Goal: Task Accomplishment & Management: Use online tool/utility

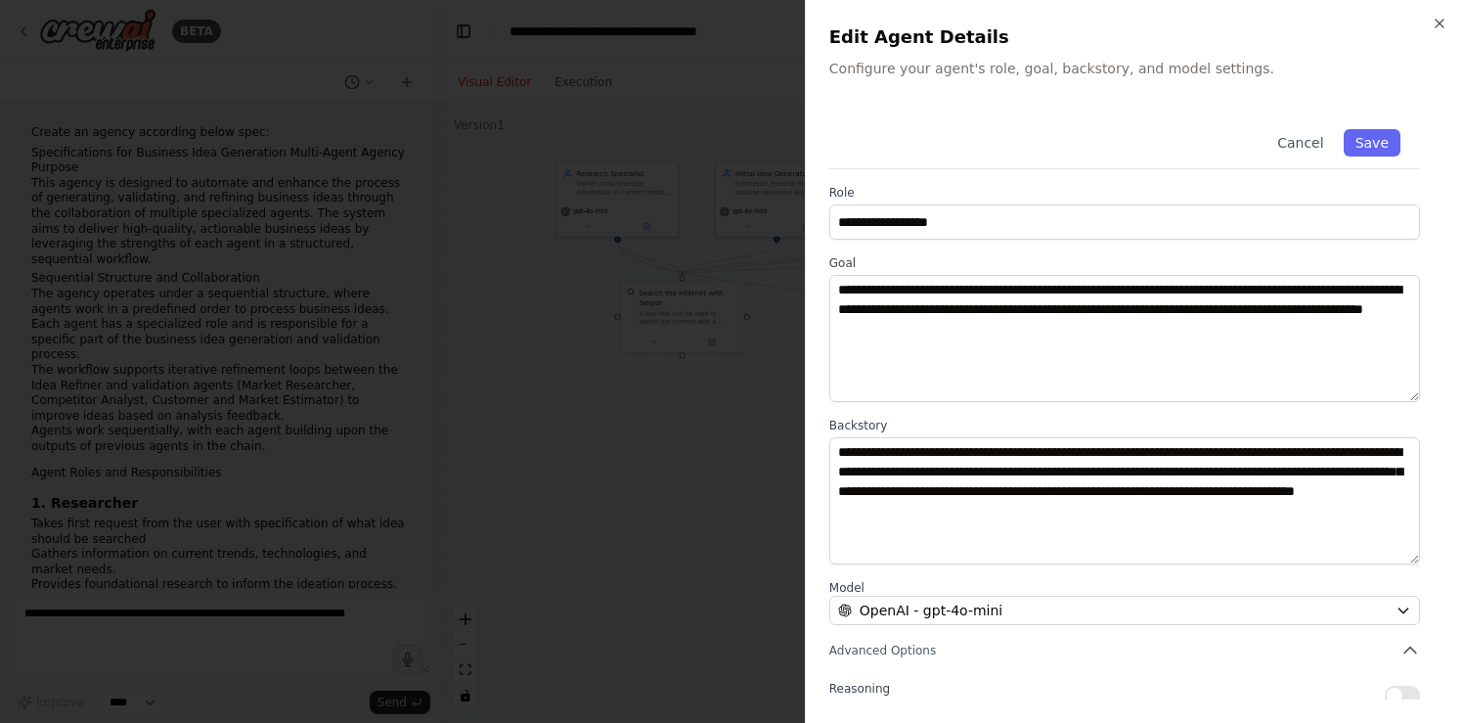
scroll to position [12, 0]
click at [1440, 22] on icon "button" at bounding box center [1439, 24] width 16 height 16
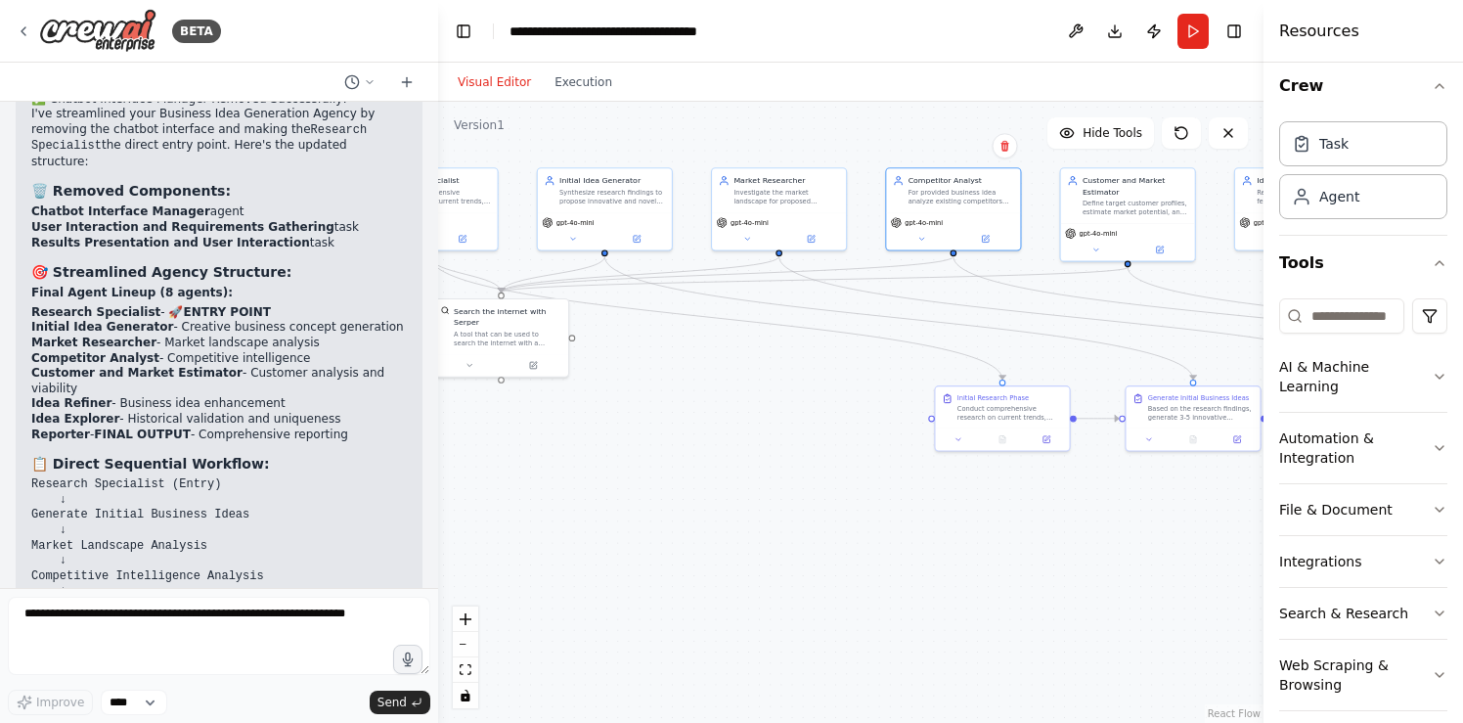
drag, startPoint x: 945, startPoint y: 399, endPoint x: 790, endPoint y: 415, distance: 156.2
click at [790, 415] on div ".deletable-edge-delete-btn { width: 20px; height: 20px; border: 0px solid #ffff…" at bounding box center [850, 412] width 825 height 621
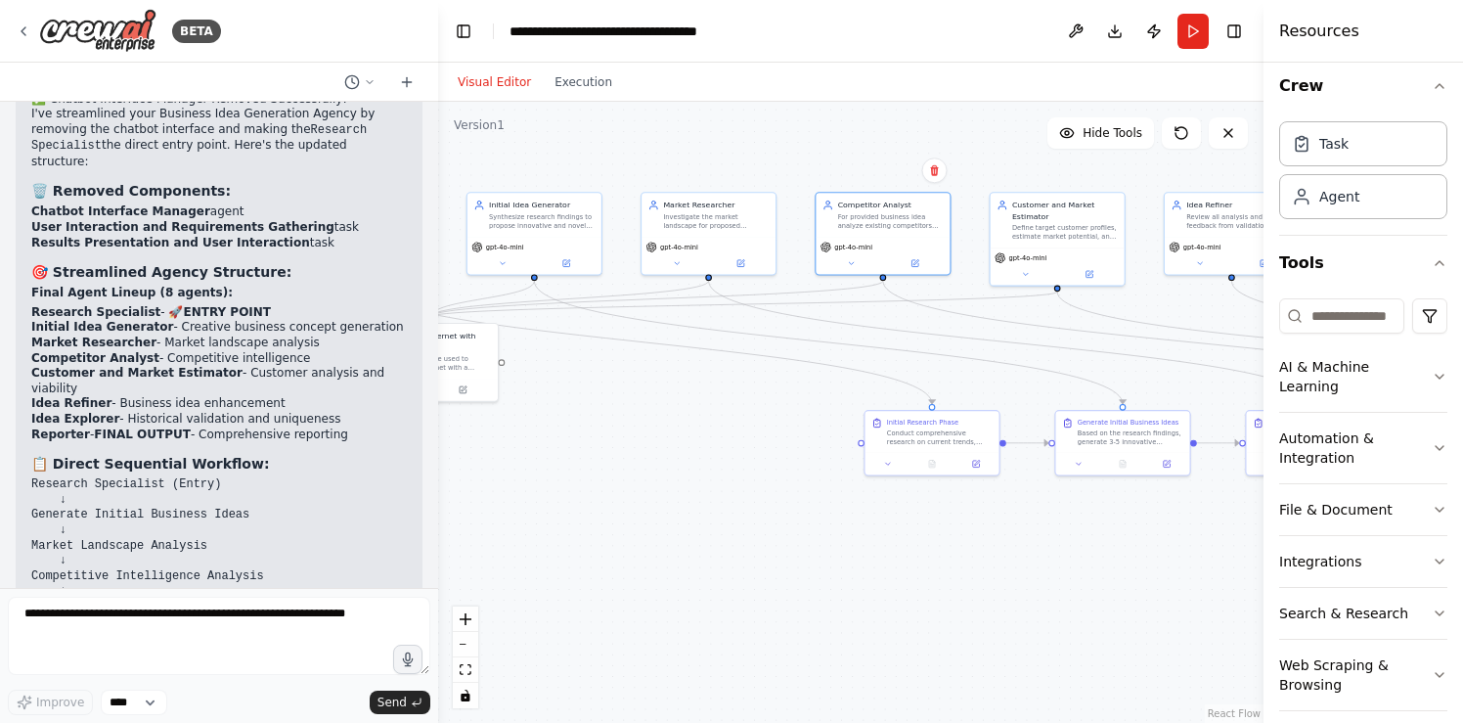
drag, startPoint x: 676, startPoint y: 366, endPoint x: 605, endPoint y: 390, distance: 74.5
click at [605, 390] on div ".deletable-edge-delete-btn { width: 20px; height: 20px; border: 0px solid #ffff…" at bounding box center [850, 412] width 825 height 621
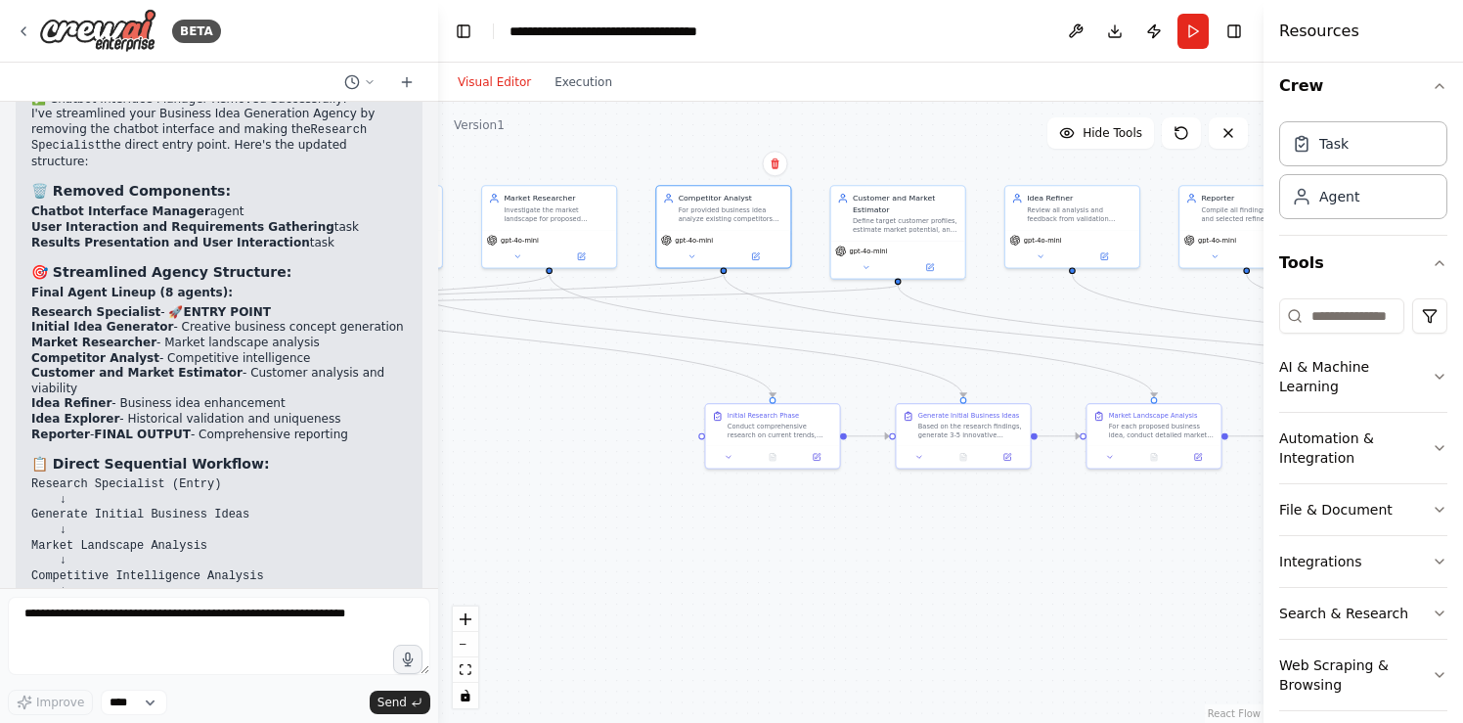
drag, startPoint x: 750, startPoint y: 411, endPoint x: 591, endPoint y: 404, distance: 159.5
click at [591, 404] on div ".deletable-edge-delete-btn { width: 20px; height: 20px; border: 0px solid #ffff…" at bounding box center [850, 412] width 825 height 621
click at [931, 265] on icon at bounding box center [929, 265] width 7 height 7
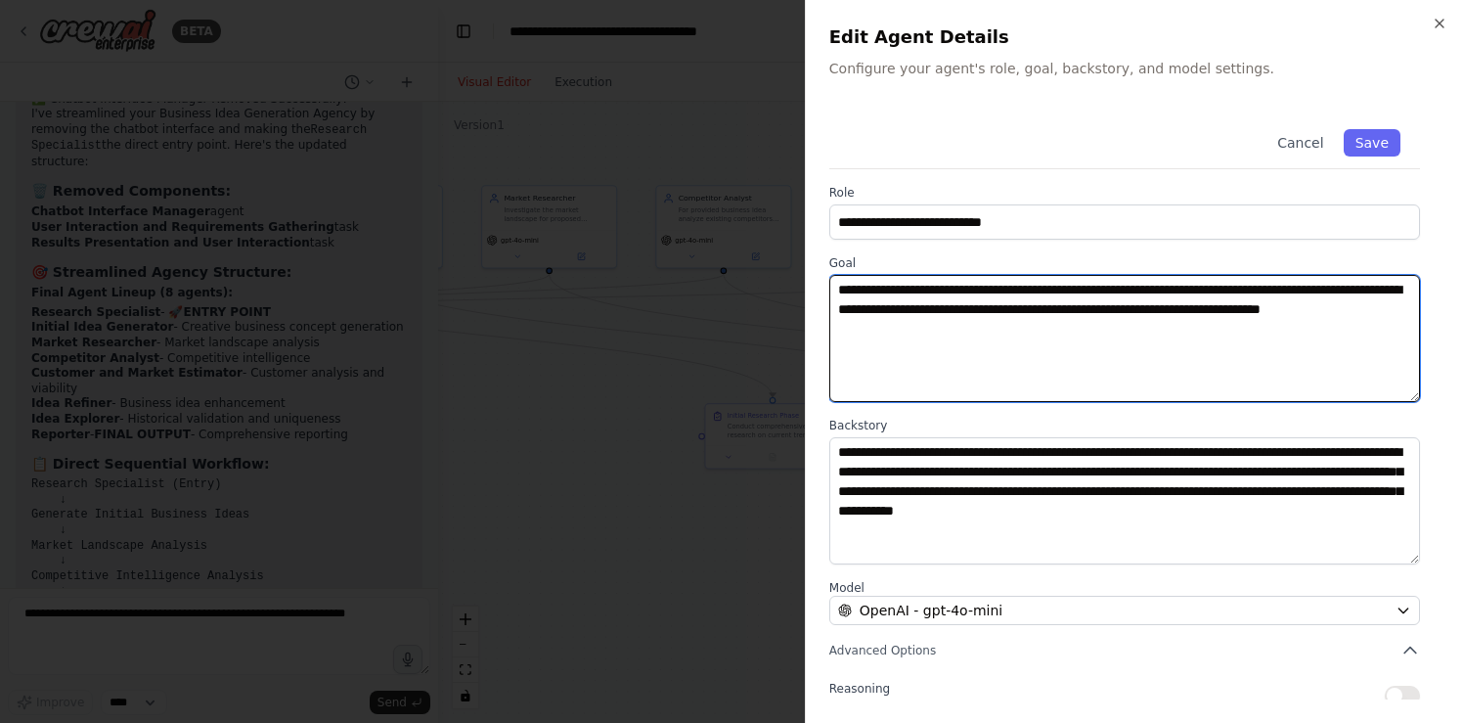
drag, startPoint x: 1029, startPoint y: 328, endPoint x: 825, endPoint y: 282, distance: 208.5
click at [825, 282] on div "**********" at bounding box center [1134, 361] width 658 height 723
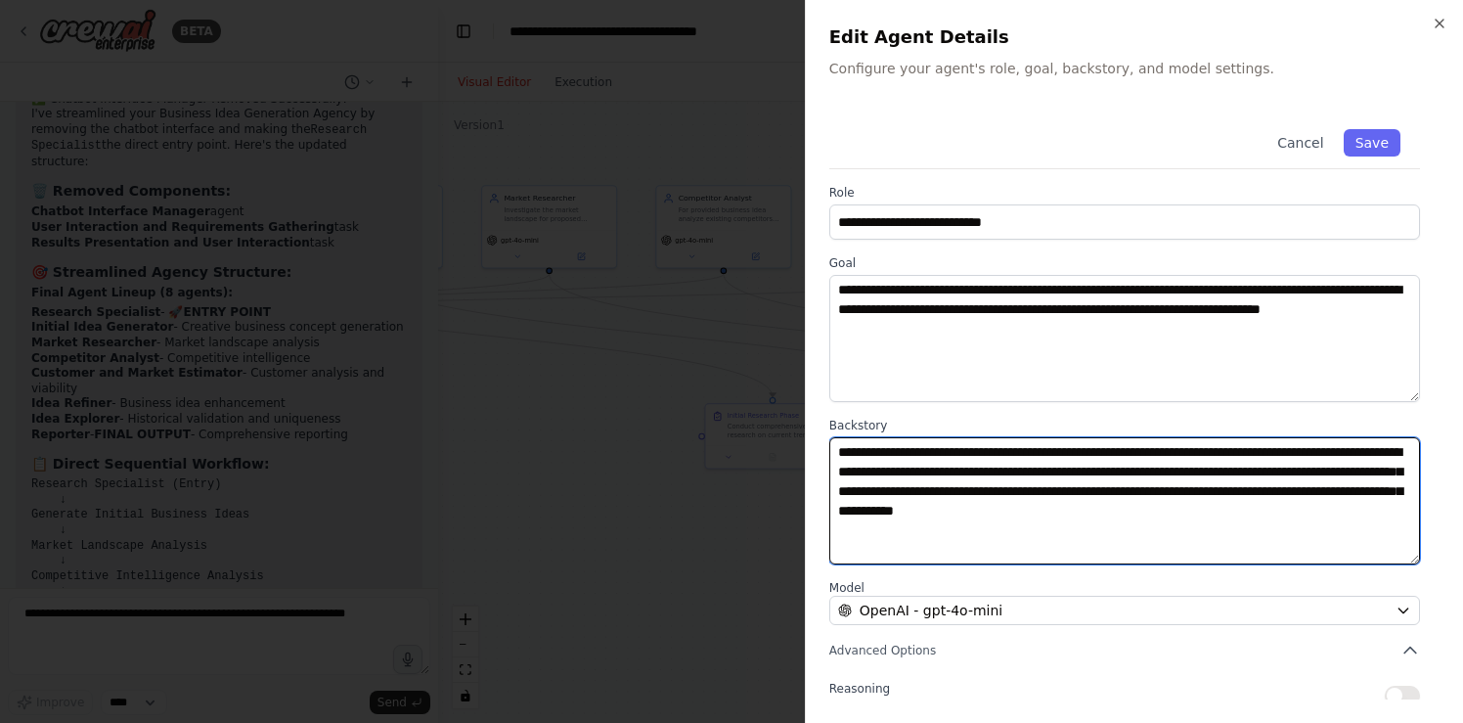
drag, startPoint x: 982, startPoint y: 535, endPoint x: 837, endPoint y: 445, distance: 170.4
click at [837, 445] on textarea "**********" at bounding box center [1124, 500] width 591 height 127
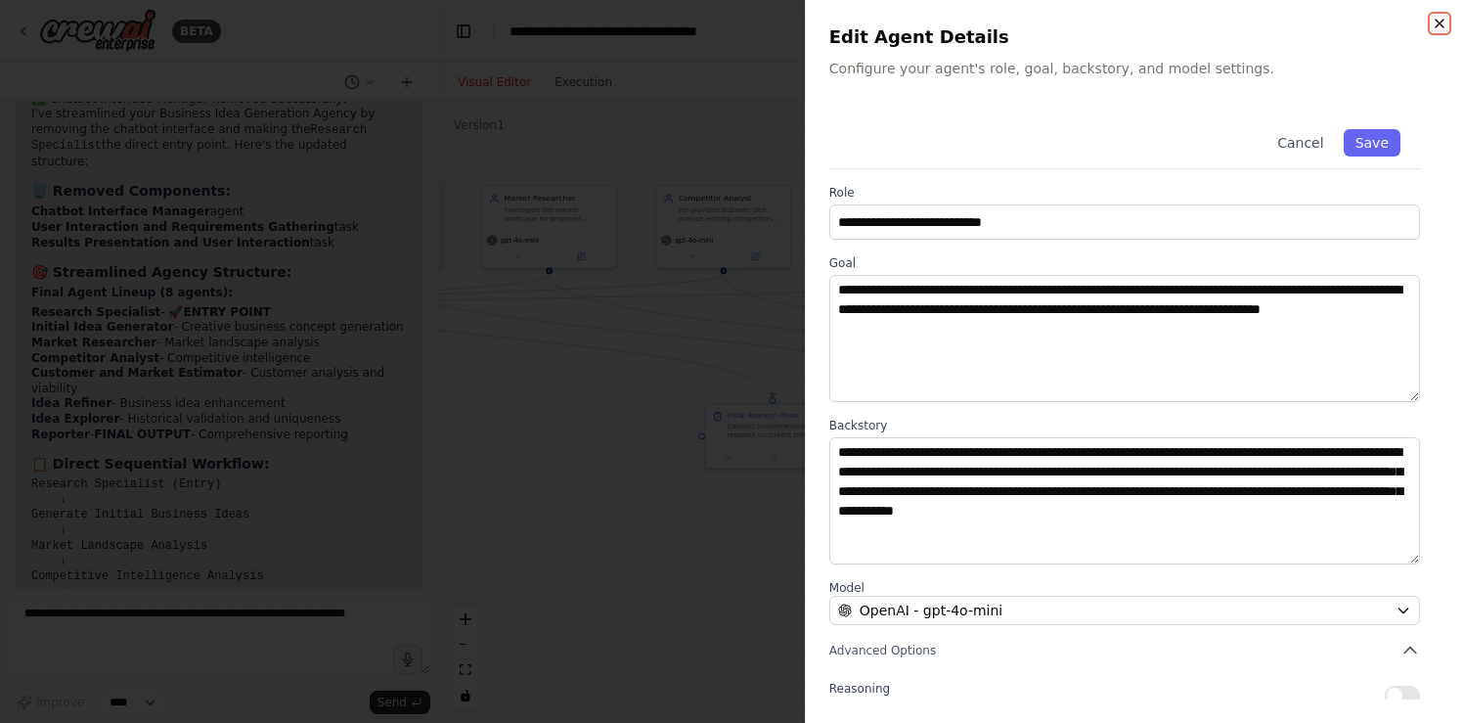
click at [1439, 21] on icon "button" at bounding box center [1439, 24] width 16 height 16
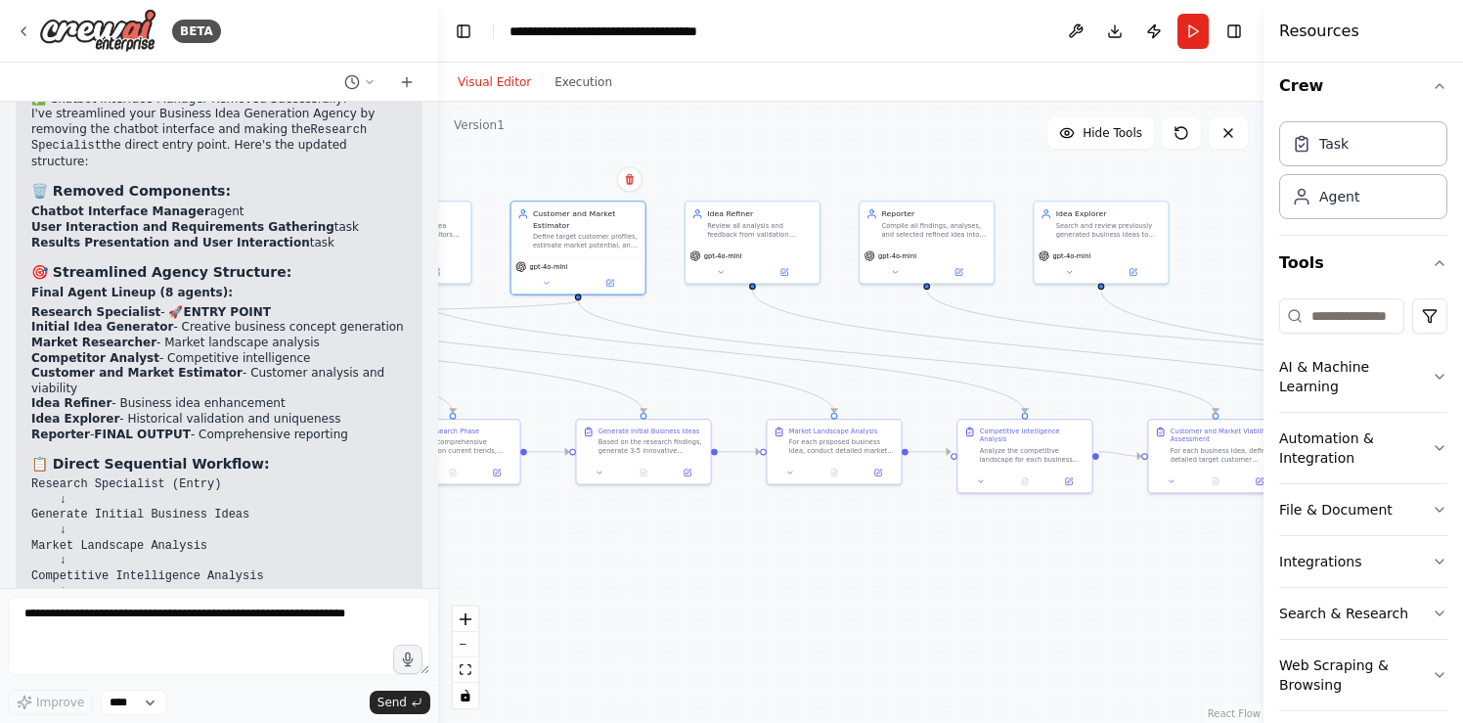
drag, startPoint x: 909, startPoint y: 135, endPoint x: 590, endPoint y: 151, distance: 320.1
click at [590, 151] on div ".deletable-edge-delete-btn { width: 20px; height: 20px; border: 0px solid #ffff…" at bounding box center [850, 412] width 825 height 621
click at [785, 277] on div "gpt-4o-mini" at bounding box center [752, 261] width 134 height 37
click at [786, 268] on icon at bounding box center [785, 268] width 5 height 5
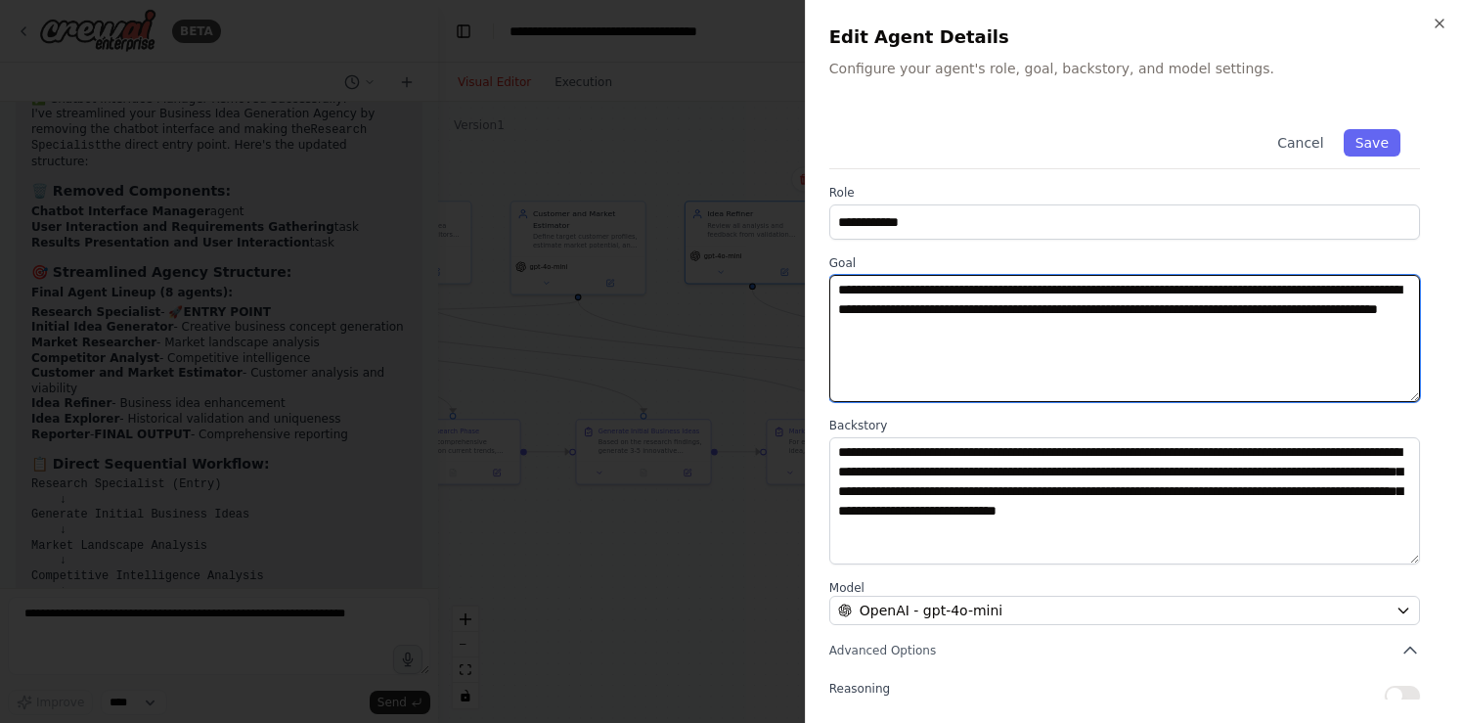
drag, startPoint x: 1192, startPoint y: 335, endPoint x: 838, endPoint y: 287, distance: 357.2
click at [838, 287] on textarea "**********" at bounding box center [1124, 338] width 591 height 127
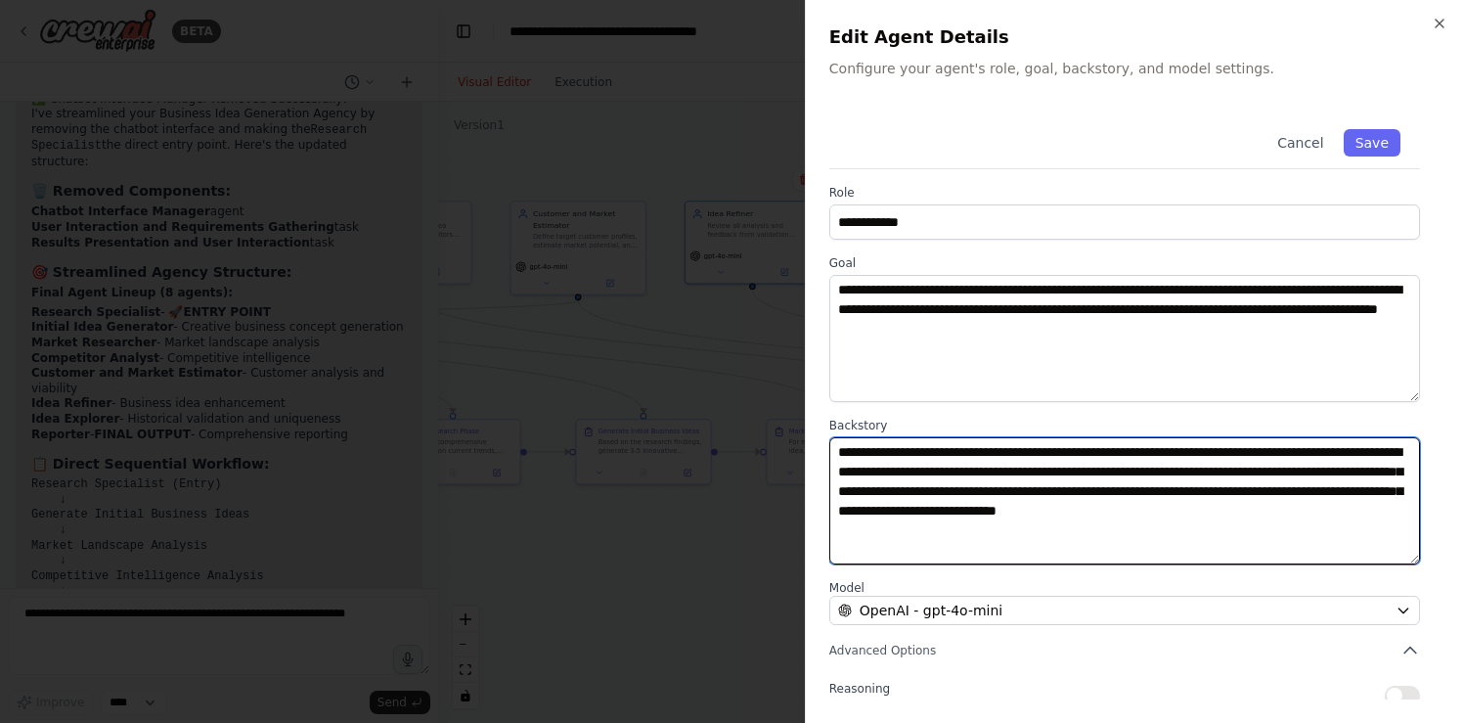
drag, startPoint x: 1007, startPoint y: 539, endPoint x: 834, endPoint y: 454, distance: 192.8
click at [833, 454] on textarea "**********" at bounding box center [1124, 500] width 591 height 127
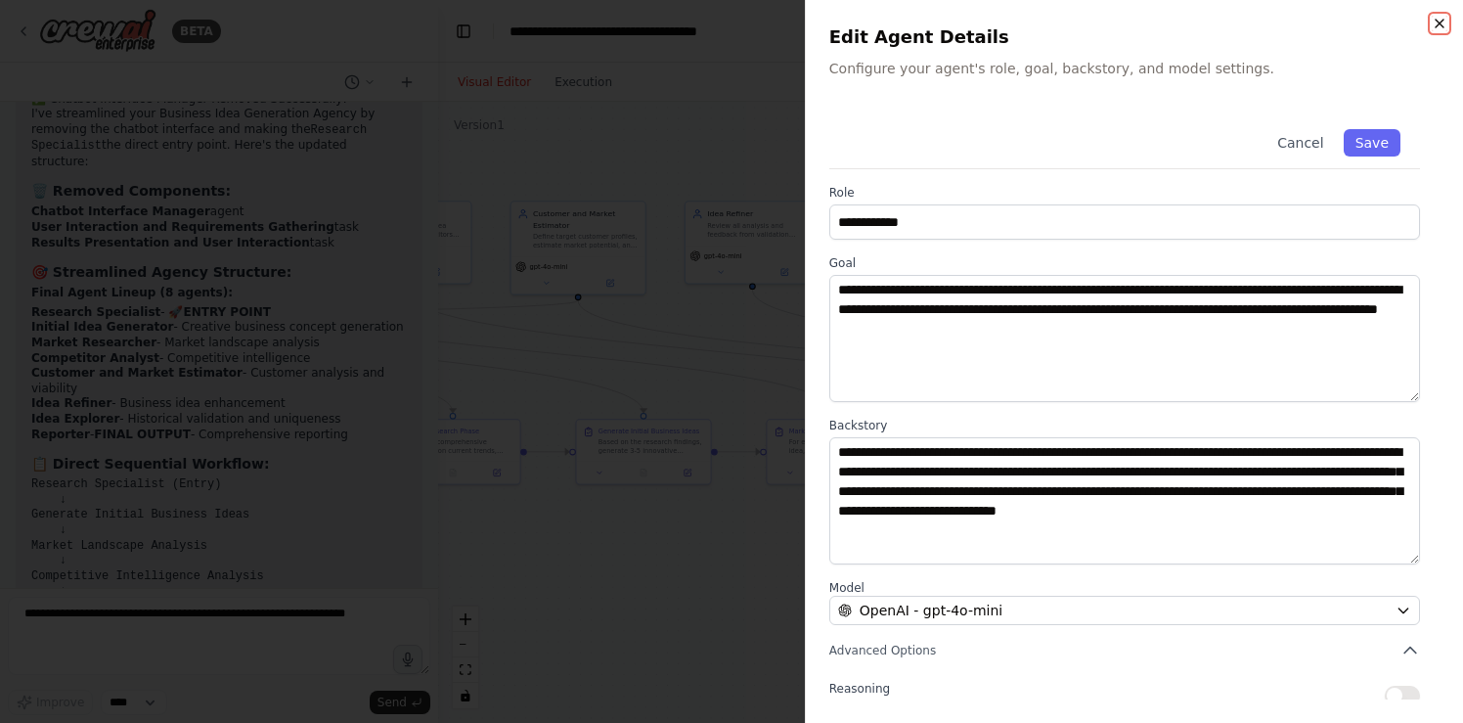
click at [1441, 19] on icon "button" at bounding box center [1439, 24] width 16 height 16
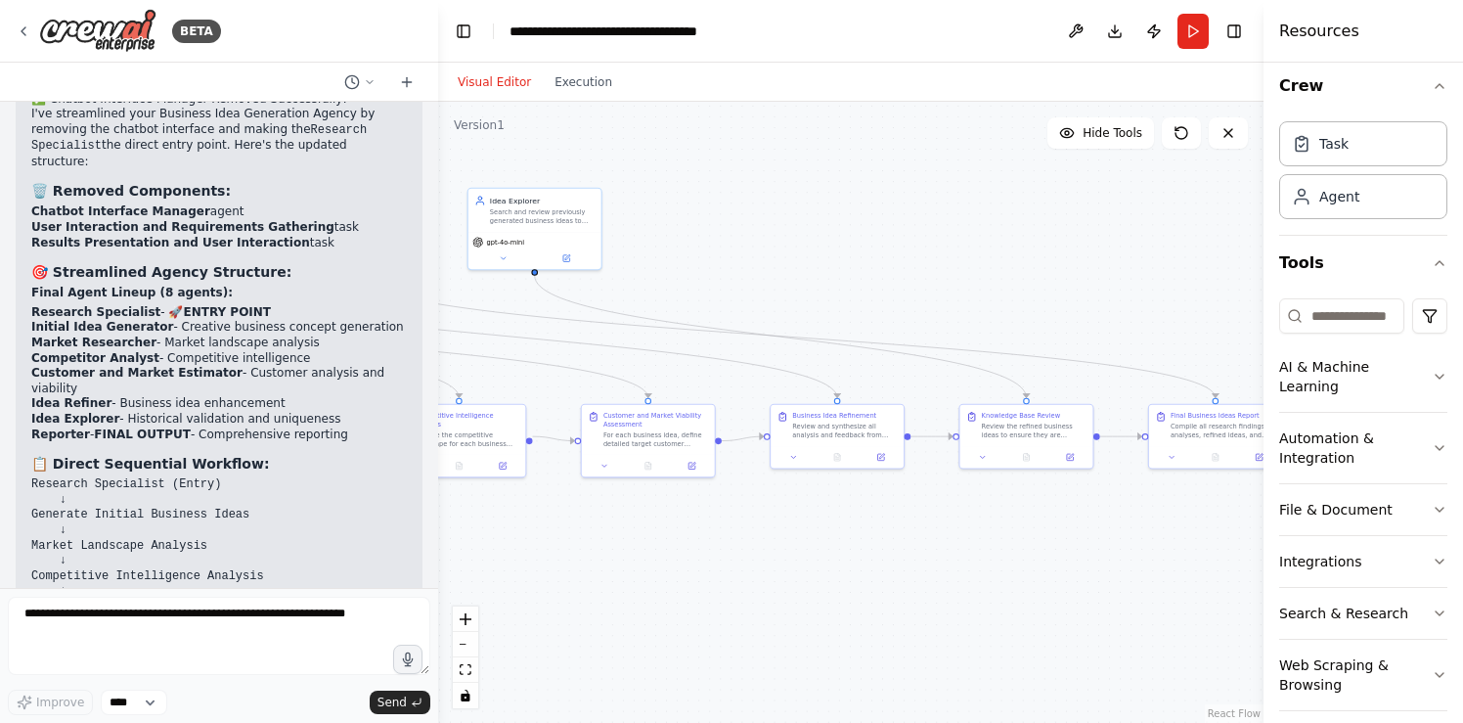
drag, startPoint x: 953, startPoint y: 373, endPoint x: 388, endPoint y: 359, distance: 565.3
click at [388, 359] on div "BETA Create an agency according below spec: Specifications for Business Idea Ge…" at bounding box center [731, 361] width 1463 height 723
drag, startPoint x: 541, startPoint y: 238, endPoint x: 579, endPoint y: 244, distance: 38.7
click at [579, 245] on div "gpt-4o-mini" at bounding box center [577, 250] width 124 height 11
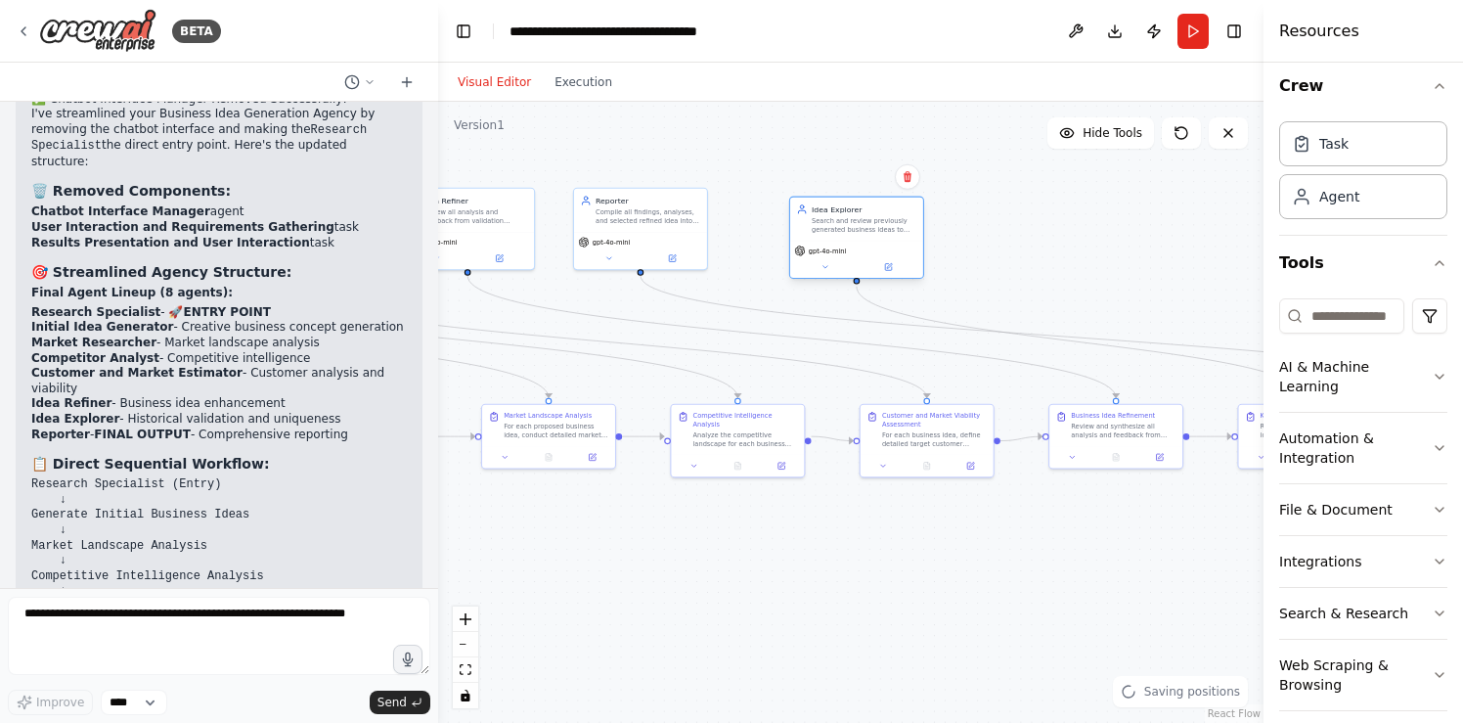
drag, startPoint x: 775, startPoint y: 257, endPoint x: 819, endPoint y: 239, distance: 47.8
click at [1033, 256] on div ".deletable-edge-delete-btn { width: 20px; height: 20px; border: 0px solid #ffff…" at bounding box center [850, 412] width 825 height 621
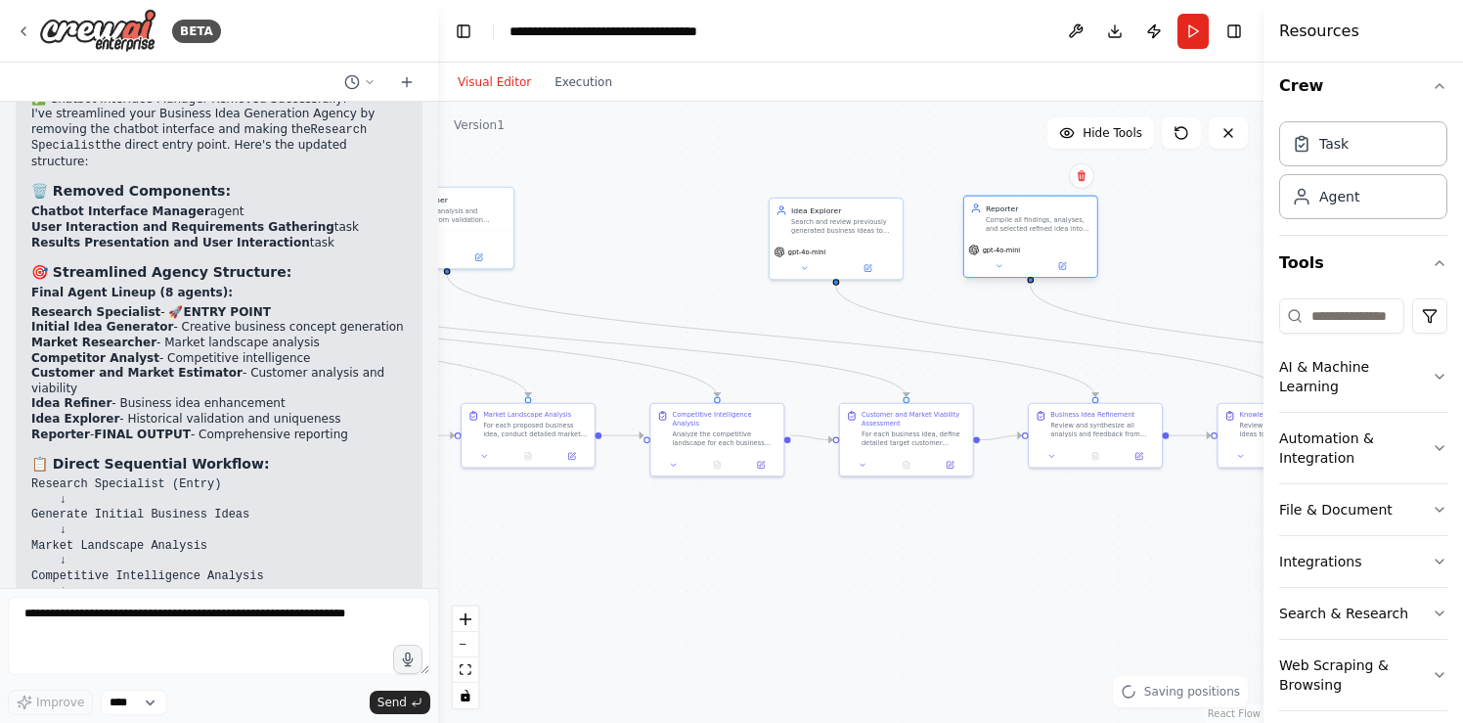
drag, startPoint x: 610, startPoint y: 220, endPoint x: 1021, endPoint y: 229, distance: 410.7
click at [1021, 229] on div "Compile all findings, analyses, and selected refined idea into a comprehensive,…" at bounding box center [1038, 225] width 105 height 18
drag, startPoint x: 847, startPoint y: 235, endPoint x: 660, endPoint y: 221, distance: 187.2
click at [660, 221] on div "Idea Explorer Search and review previously generated business ideas to ensure n…" at bounding box center [652, 207] width 133 height 43
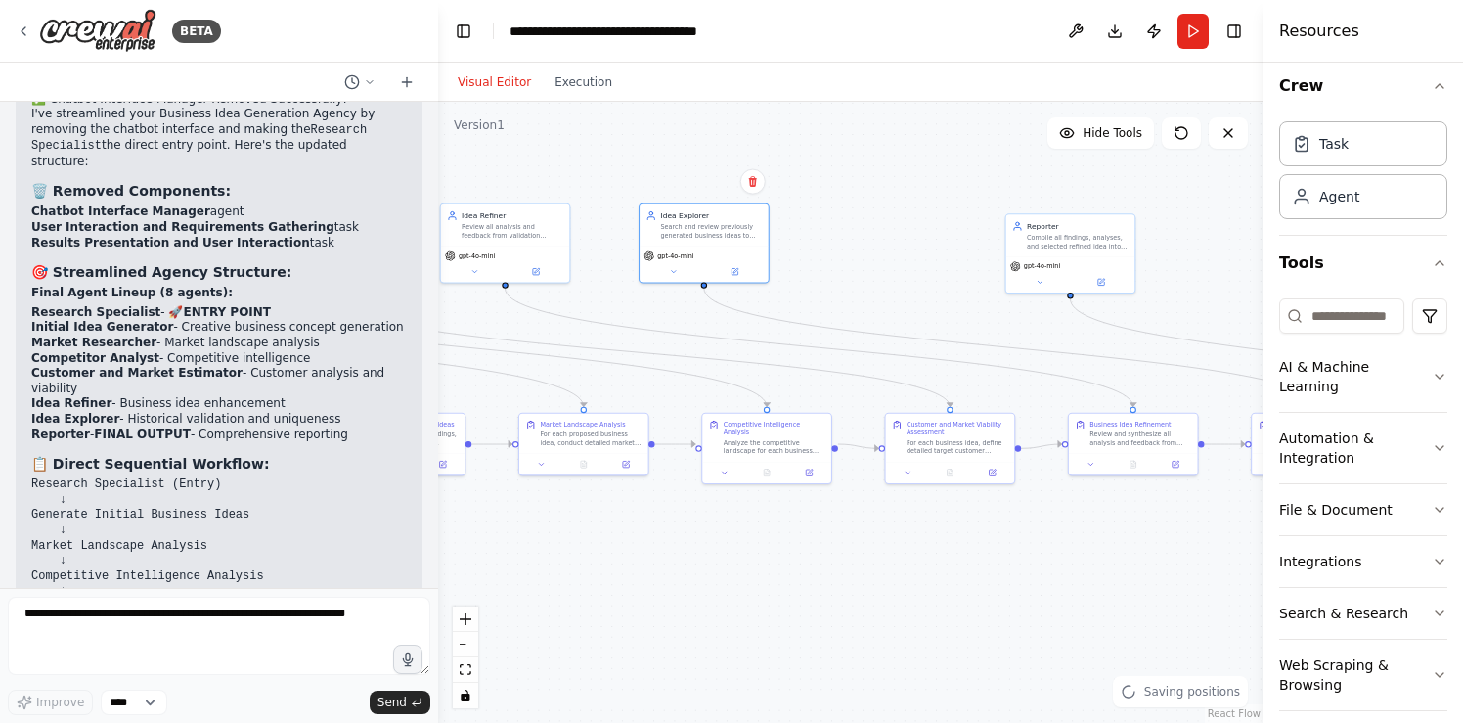
drag, startPoint x: 796, startPoint y: 160, endPoint x: 842, endPoint y: 175, distance: 48.2
click at [842, 175] on div ".deletable-edge-delete-btn { width: 20px; height: 20px; border: 0px solid #ffff…" at bounding box center [850, 412] width 825 height 621
drag, startPoint x: 1045, startPoint y: 249, endPoint x: 854, endPoint y: 235, distance: 192.2
click at [854, 235] on div "Reporter Compile all findings, analyses, and selected refined idea into a compr…" at bounding box center [881, 223] width 129 height 42
drag, startPoint x: 710, startPoint y: 239, endPoint x: 689, endPoint y: 237, distance: 20.6
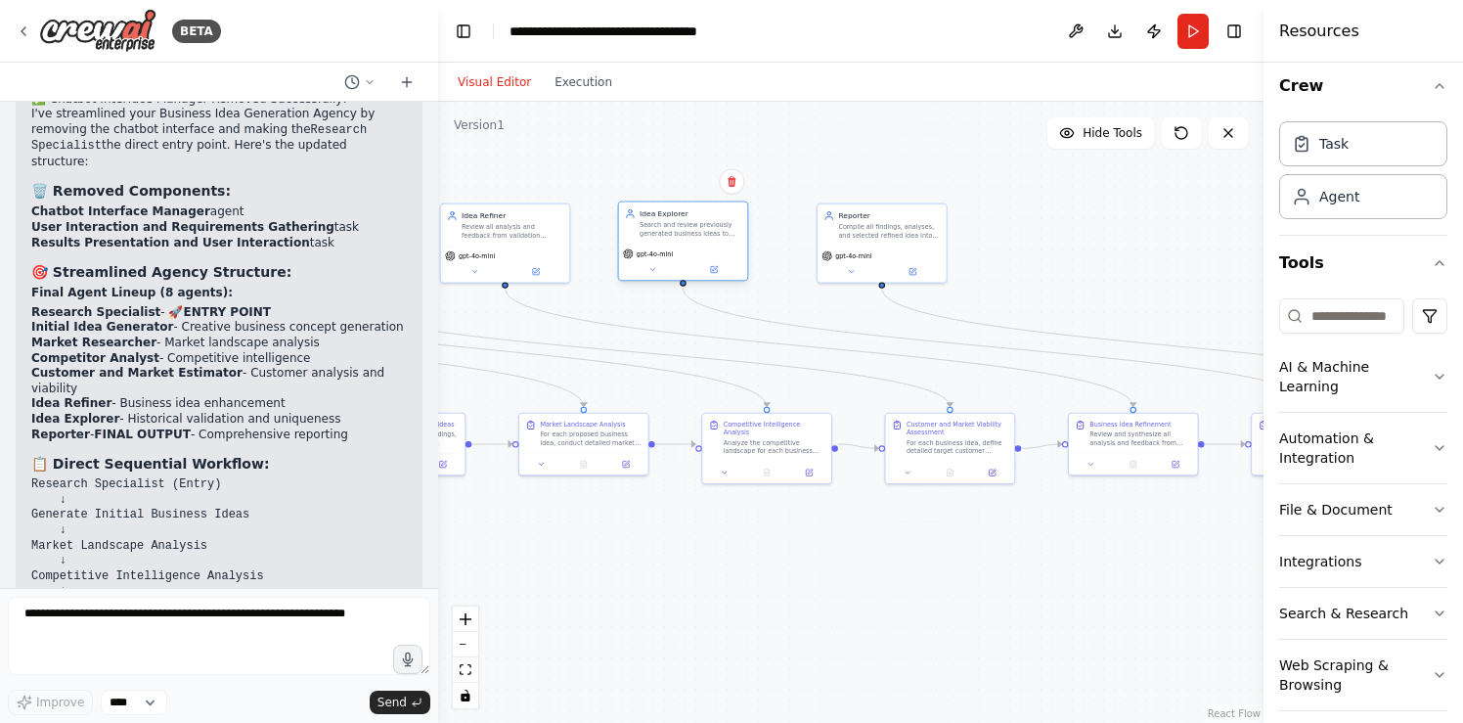
click at [689, 237] on div "Idea Explorer Search and review previously generated business ideas to ensure n…" at bounding box center [683, 223] width 129 height 42
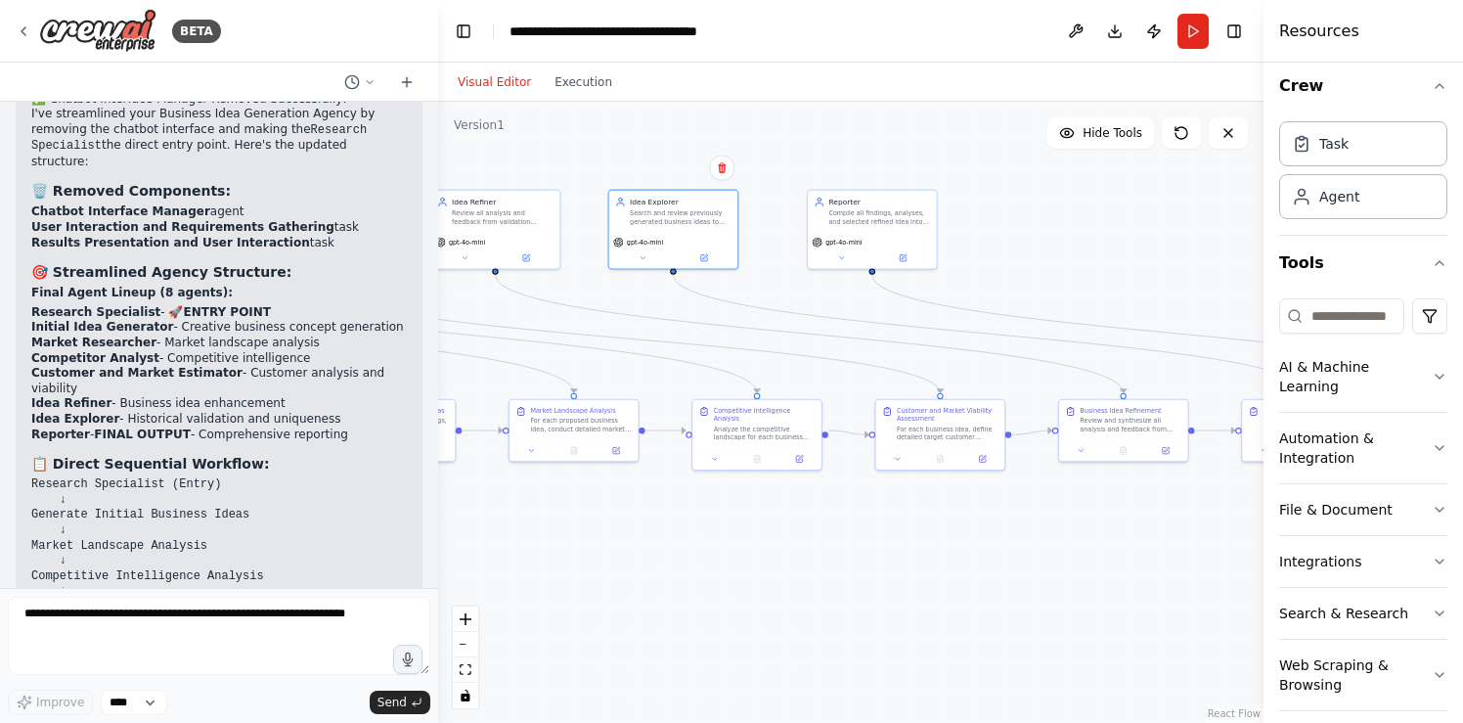
drag, startPoint x: 844, startPoint y: 133, endPoint x: 834, endPoint y: 119, distance: 16.8
click at [834, 119] on div ".deletable-edge-delete-btn { width: 20px; height: 20px; border: 0px solid #ffff…" at bounding box center [850, 412] width 825 height 621
click at [706, 256] on icon at bounding box center [704, 255] width 6 height 6
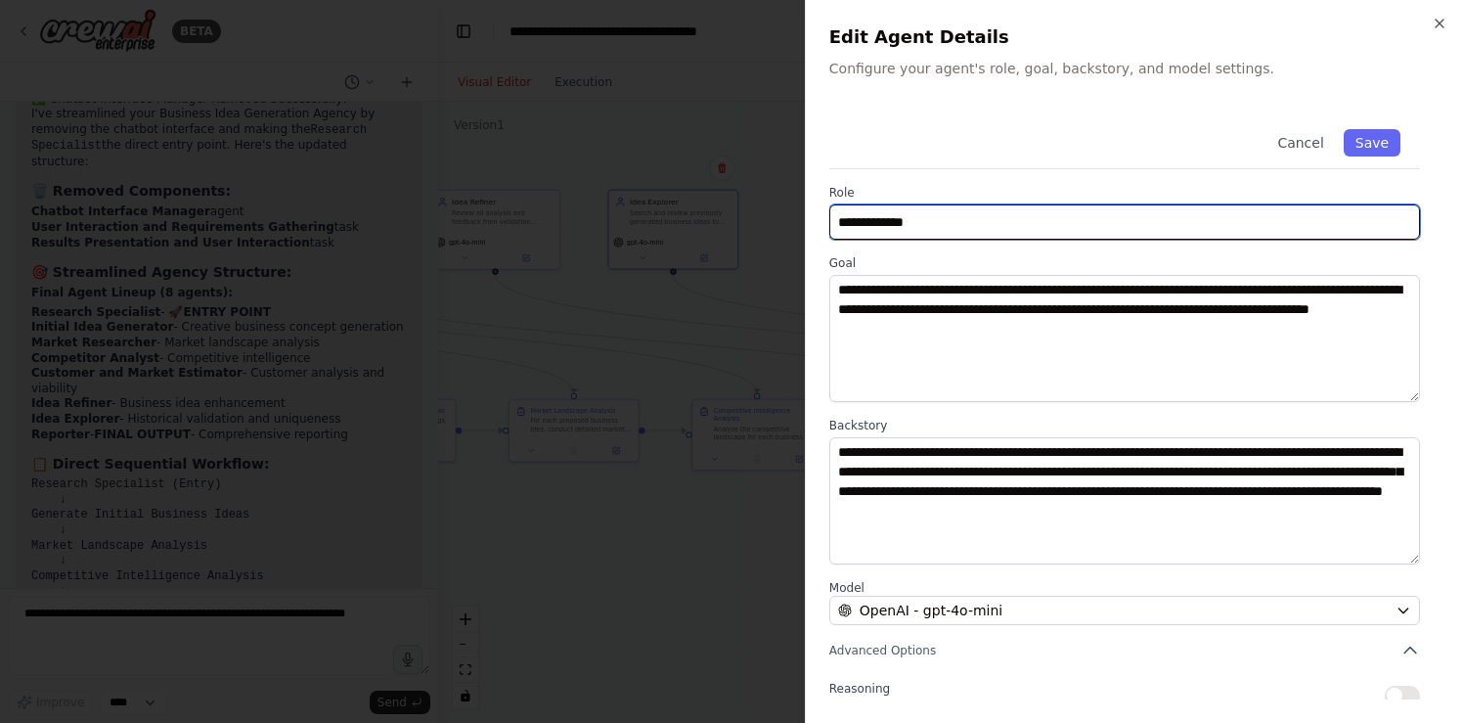
drag, startPoint x: 944, startPoint y: 223, endPoint x: 828, endPoint y: 228, distance: 116.4
click at [829, 228] on input "**********" at bounding box center [1124, 221] width 591 height 35
click at [931, 226] on input "**********" at bounding box center [1124, 221] width 591 height 35
drag, startPoint x: 931, startPoint y: 226, endPoint x: 836, endPoint y: 220, distance: 95.0
click at [836, 220] on input "**********" at bounding box center [1124, 221] width 591 height 35
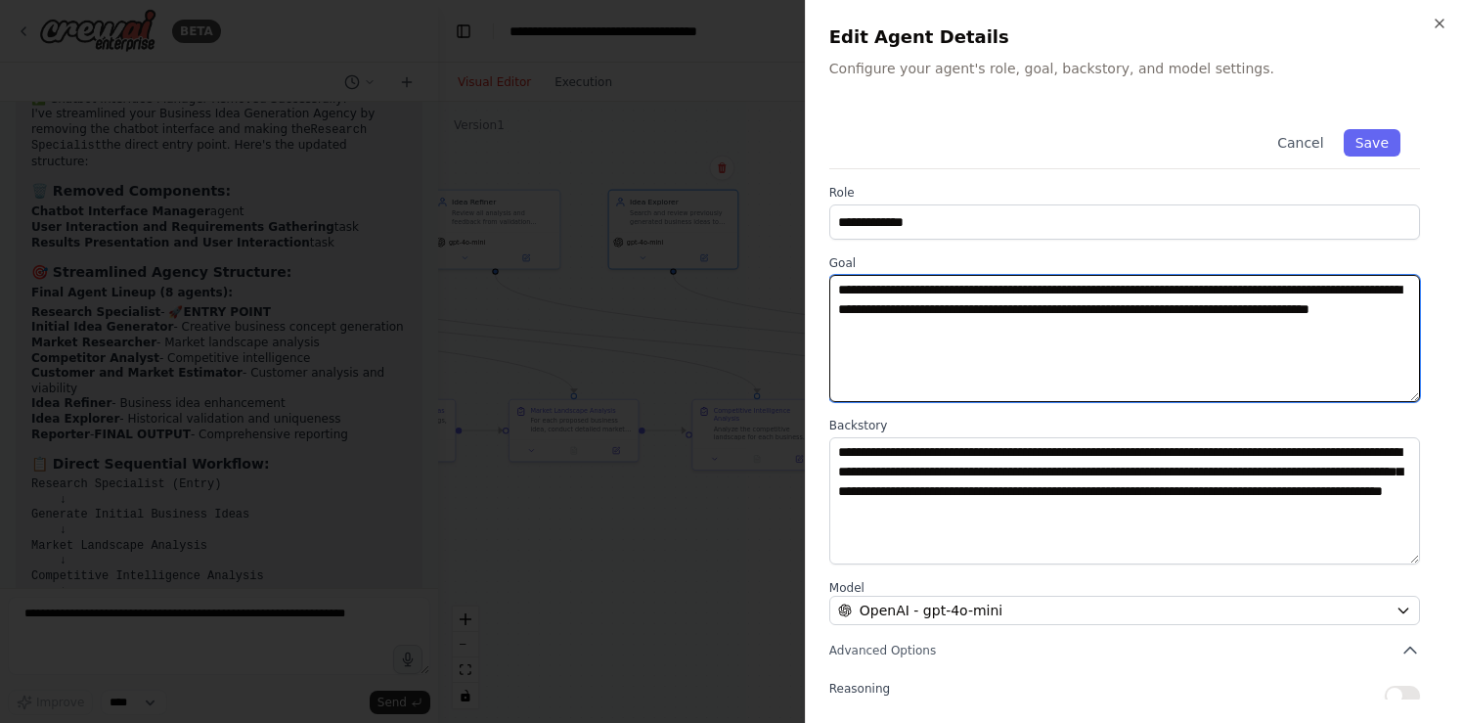
drag, startPoint x: 1182, startPoint y: 326, endPoint x: 834, endPoint y: 286, distance: 350.2
click at [834, 286] on textarea "**********" at bounding box center [1124, 338] width 591 height 127
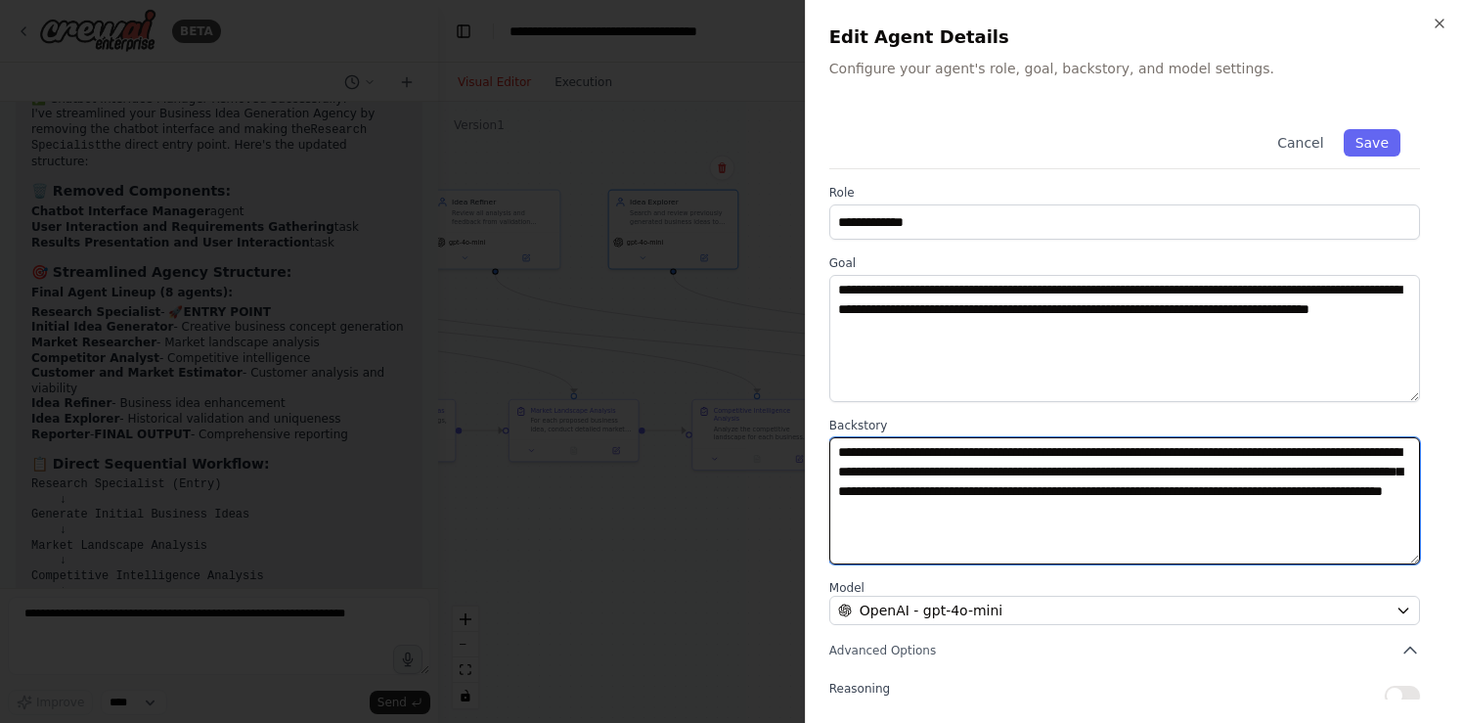
drag, startPoint x: 839, startPoint y: 452, endPoint x: 1406, endPoint y: 553, distance: 576.1
click at [1406, 553] on textarea "**********" at bounding box center [1124, 500] width 591 height 127
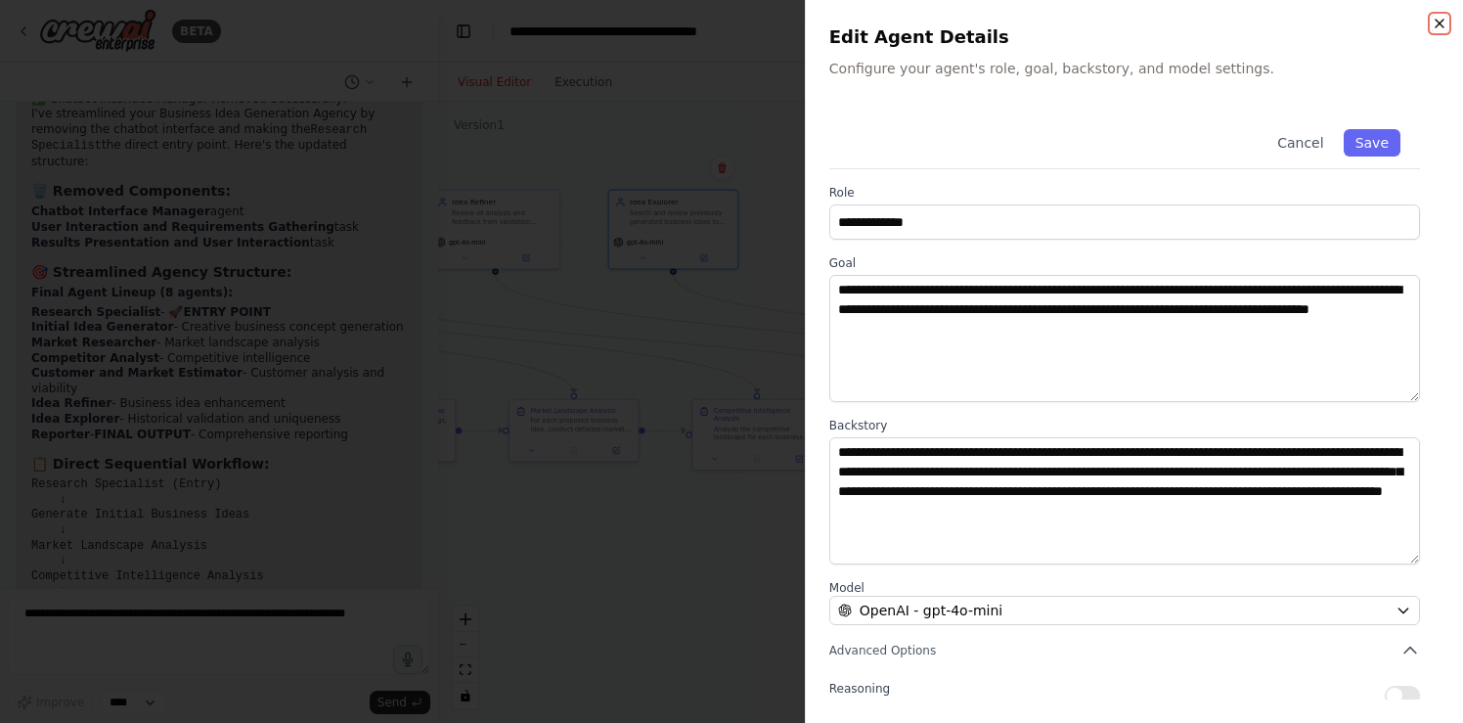
click at [1443, 21] on icon "button" at bounding box center [1439, 24] width 16 height 16
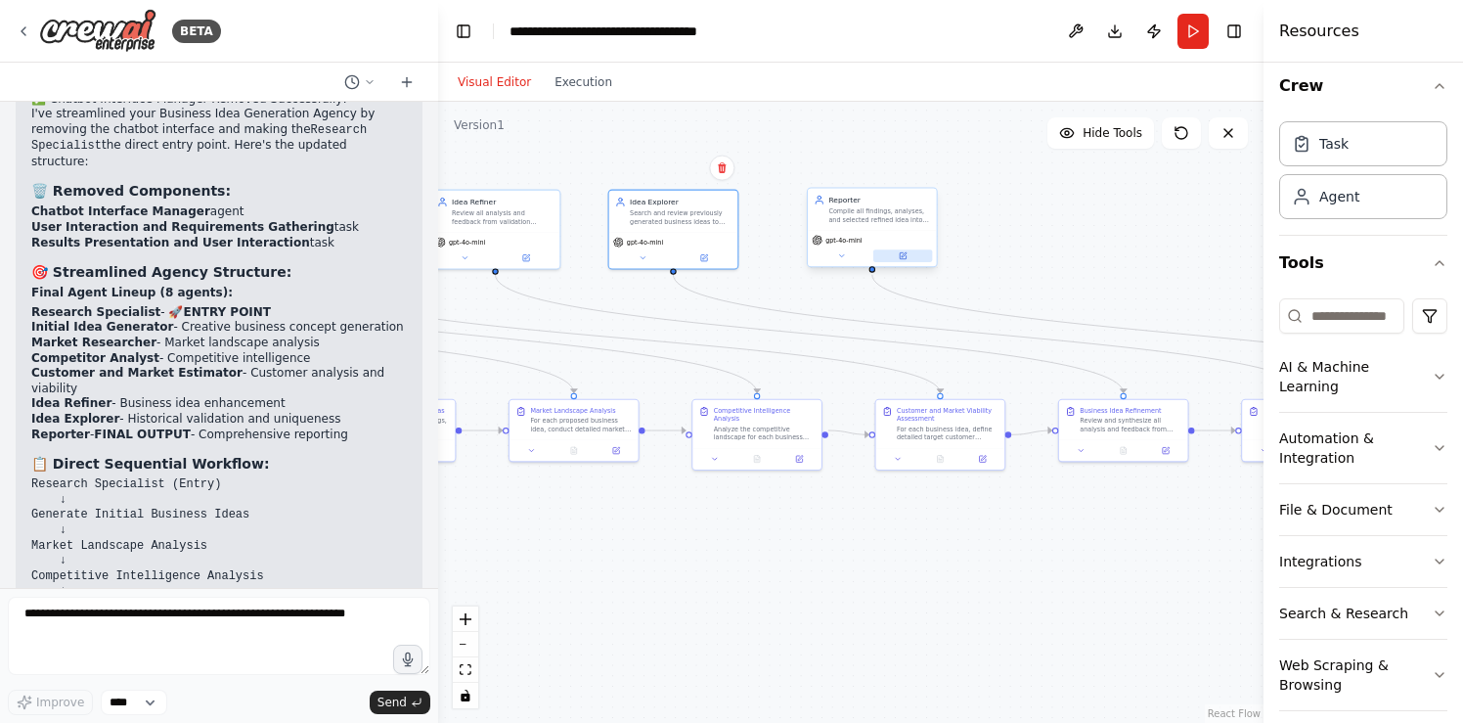
click at [906, 256] on icon at bounding box center [903, 255] width 9 height 9
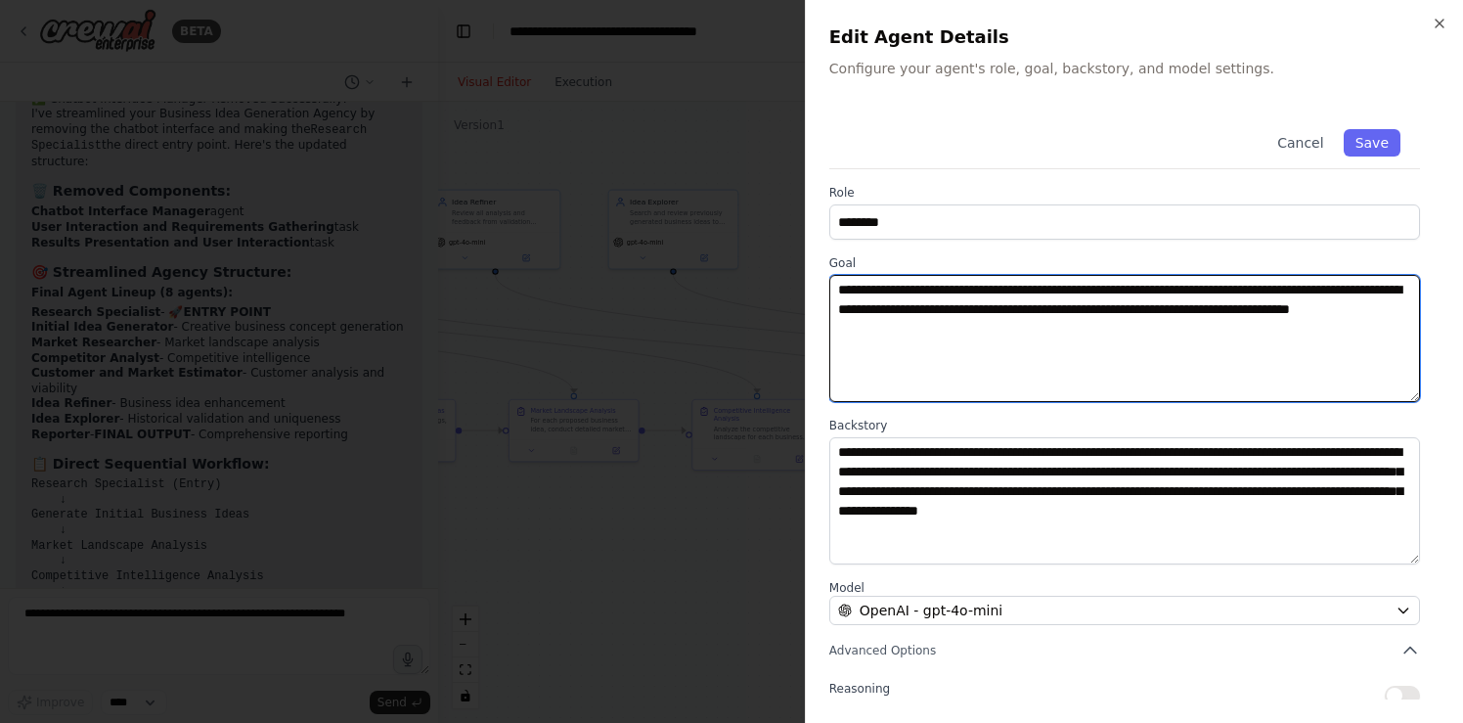
drag, startPoint x: 1076, startPoint y: 334, endPoint x: 832, endPoint y: 279, distance: 250.7
click at [832, 279] on textarea "**********" at bounding box center [1124, 338] width 591 height 127
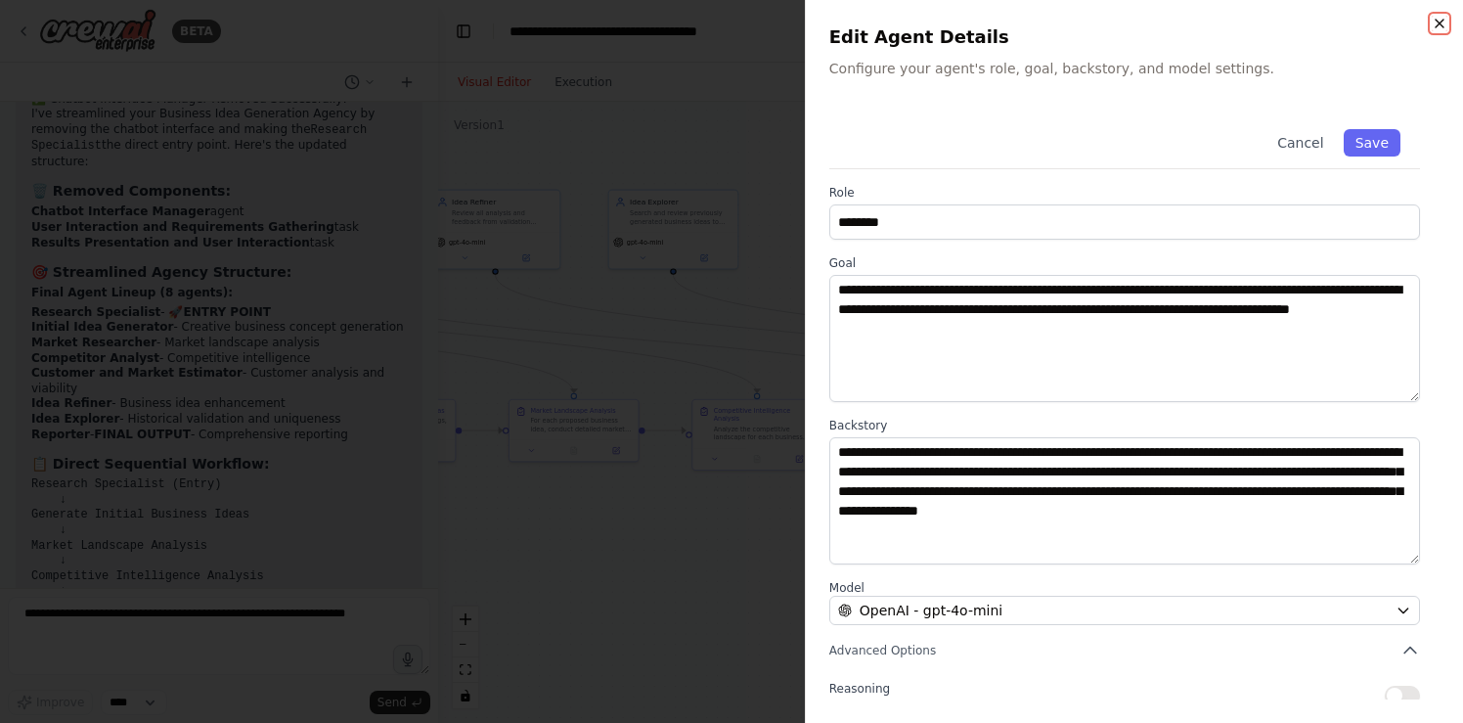
click at [1442, 23] on icon "button" at bounding box center [1439, 24] width 16 height 16
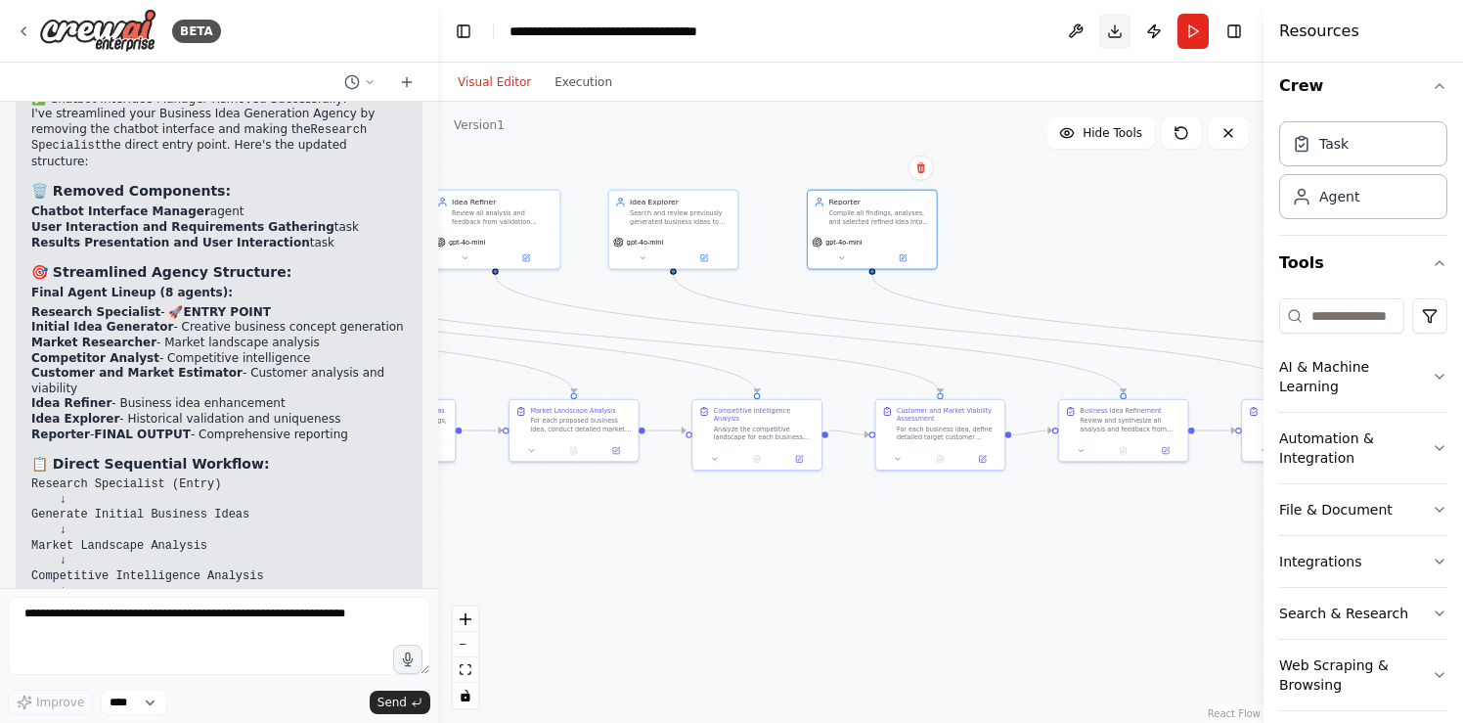
click at [1116, 31] on button "Download" at bounding box center [1114, 31] width 31 height 35
